Goal: Obtain resource: Download file/media

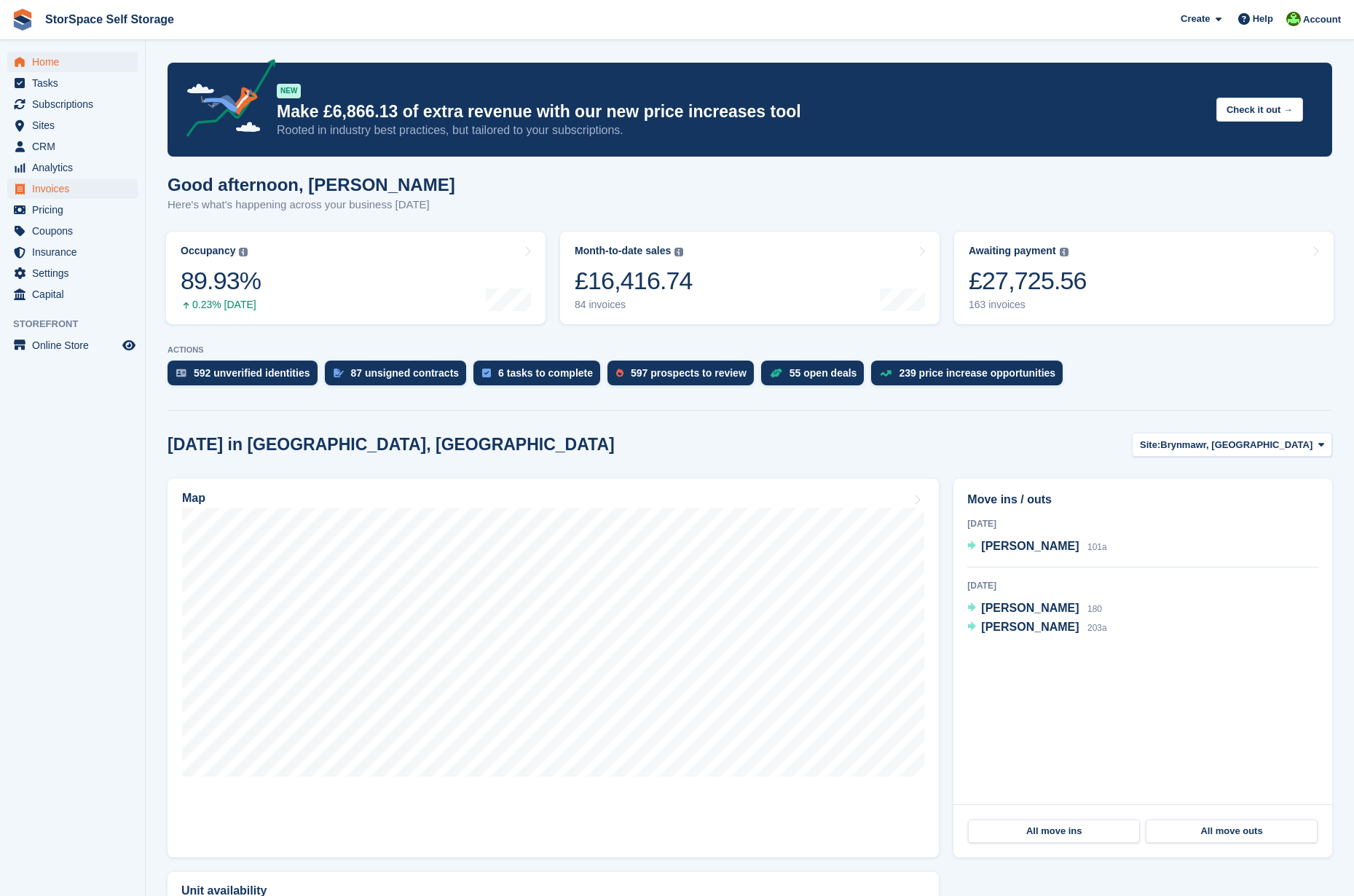
click at [78, 185] on span "Invoices" at bounding box center [75, 189] width 88 height 21
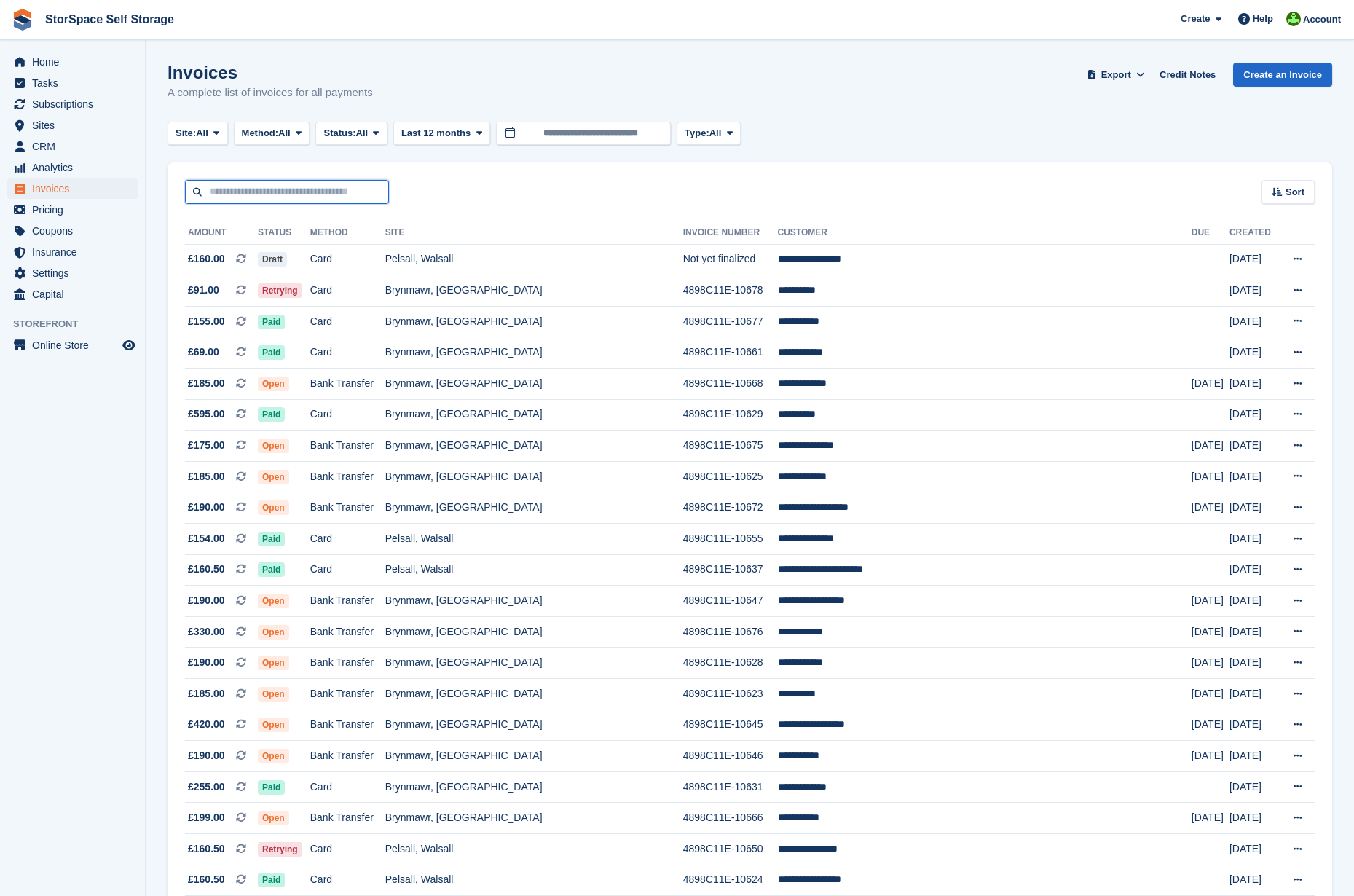
click at [288, 187] on input "text" at bounding box center [286, 192] width 204 height 24
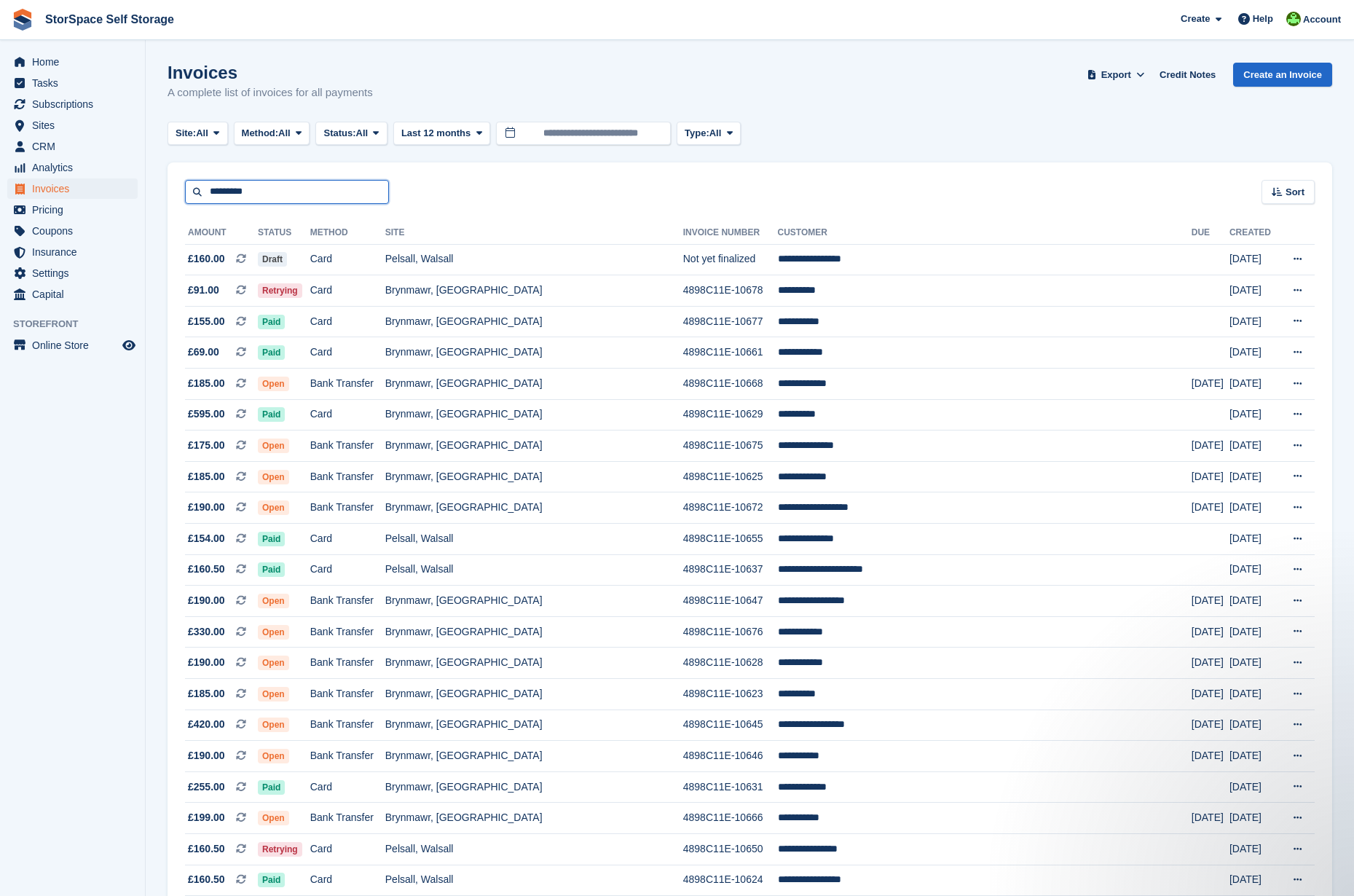
type input "*********"
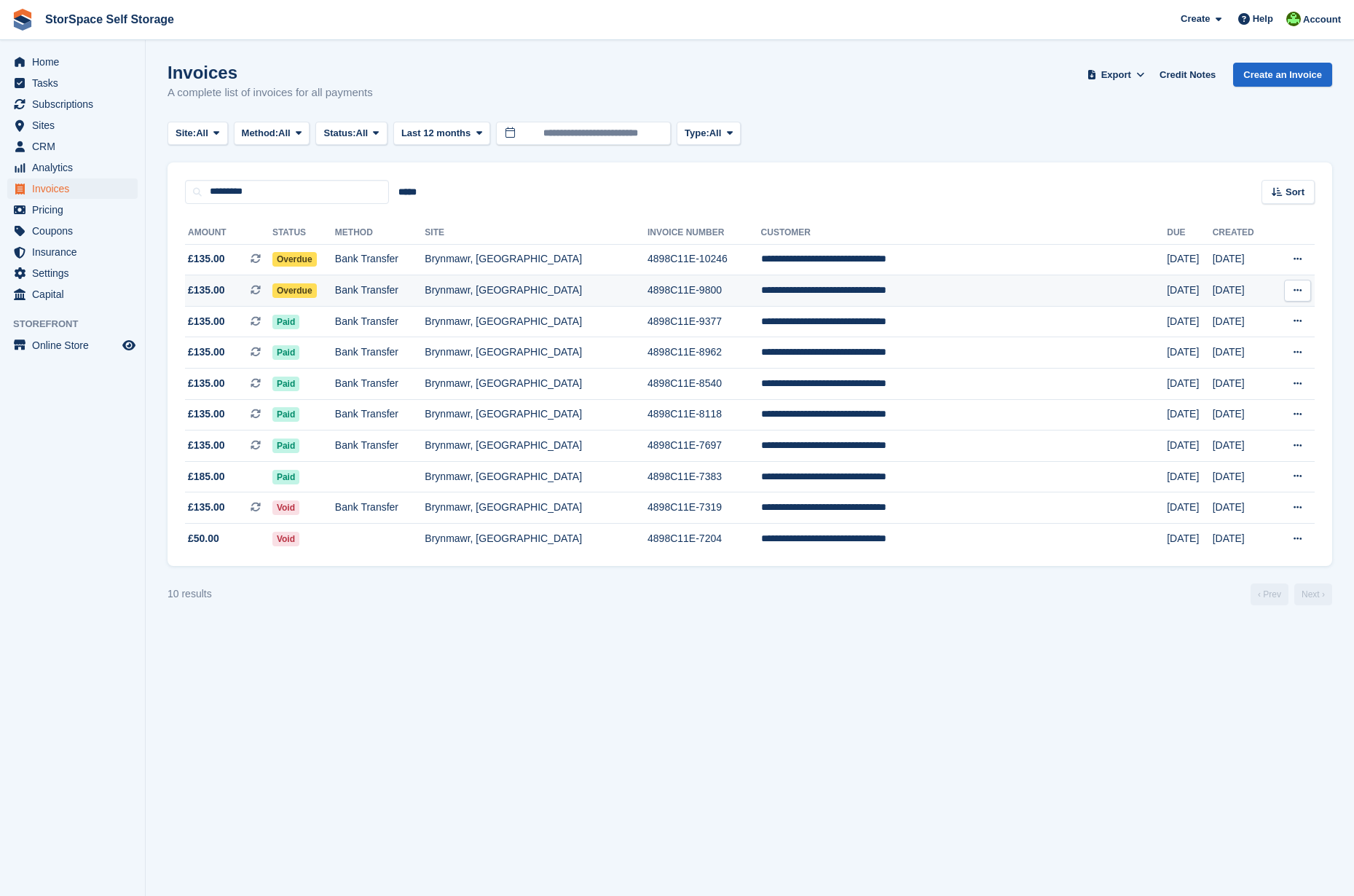
click at [422, 290] on td "Bank Transfer" at bounding box center [380, 291] width 89 height 31
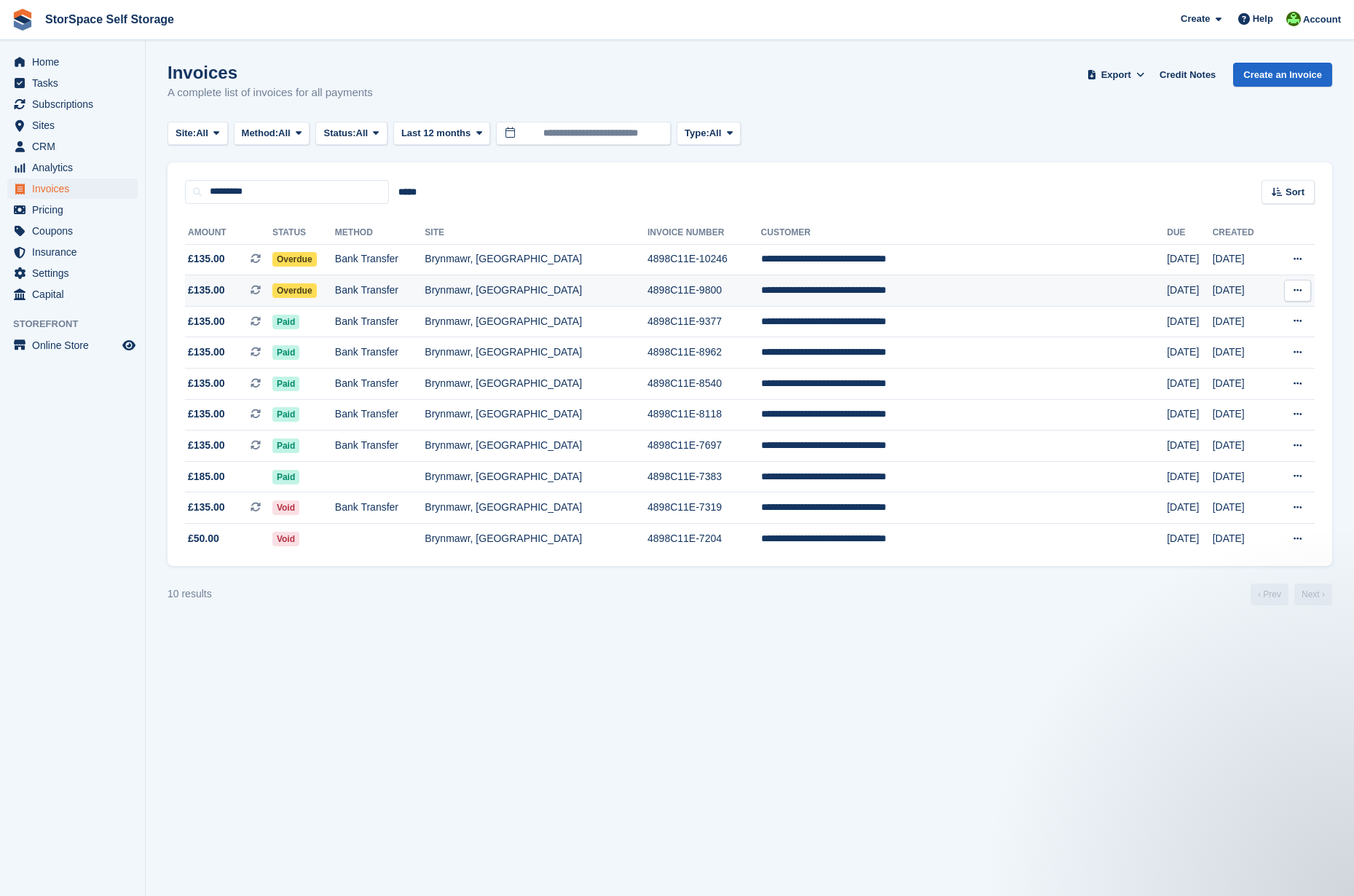
click at [425, 289] on td "Bank Transfer" at bounding box center [380, 291] width 89 height 31
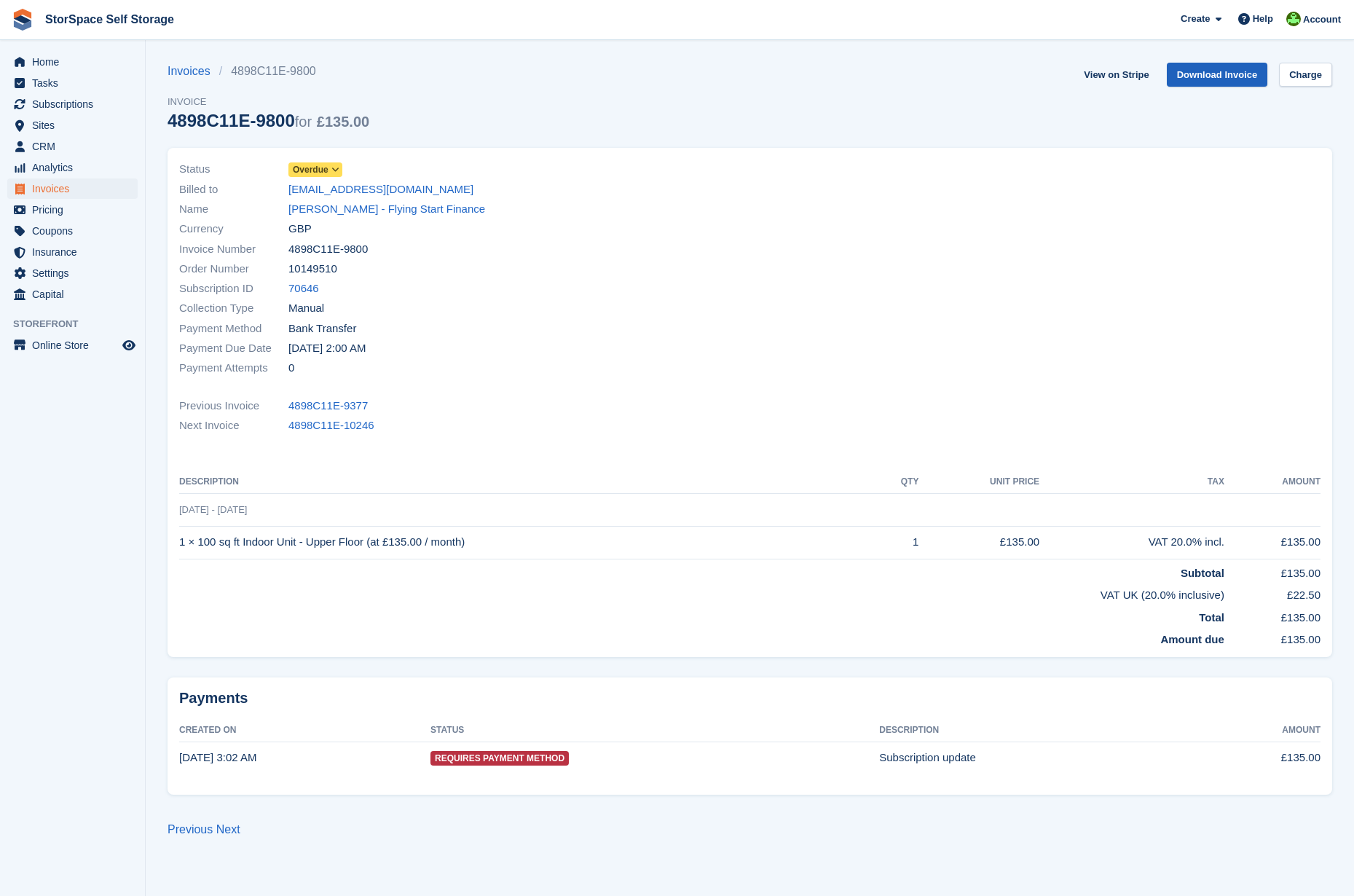
click at [1201, 75] on link "Download Invoice" at bounding box center [1217, 75] width 101 height 24
